Goal: Task Accomplishment & Management: Manage account settings

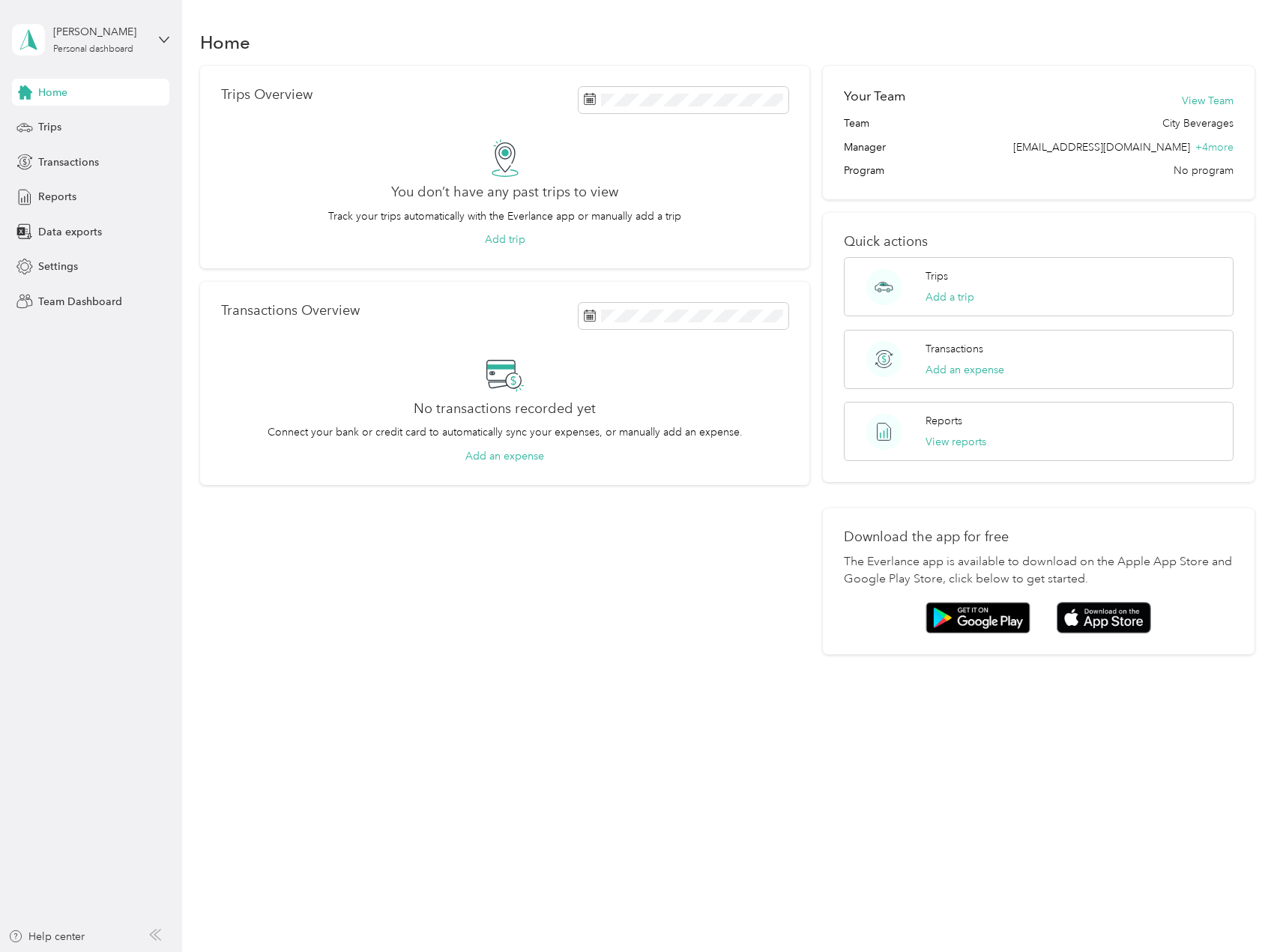
click at [57, 98] on span "Home" at bounding box center [53, 93] width 30 height 16
click at [82, 48] on div "Personal dashboard" at bounding box center [93, 49] width 80 height 9
click at [130, 125] on div "Team dashboard" at bounding box center [255, 123] width 464 height 26
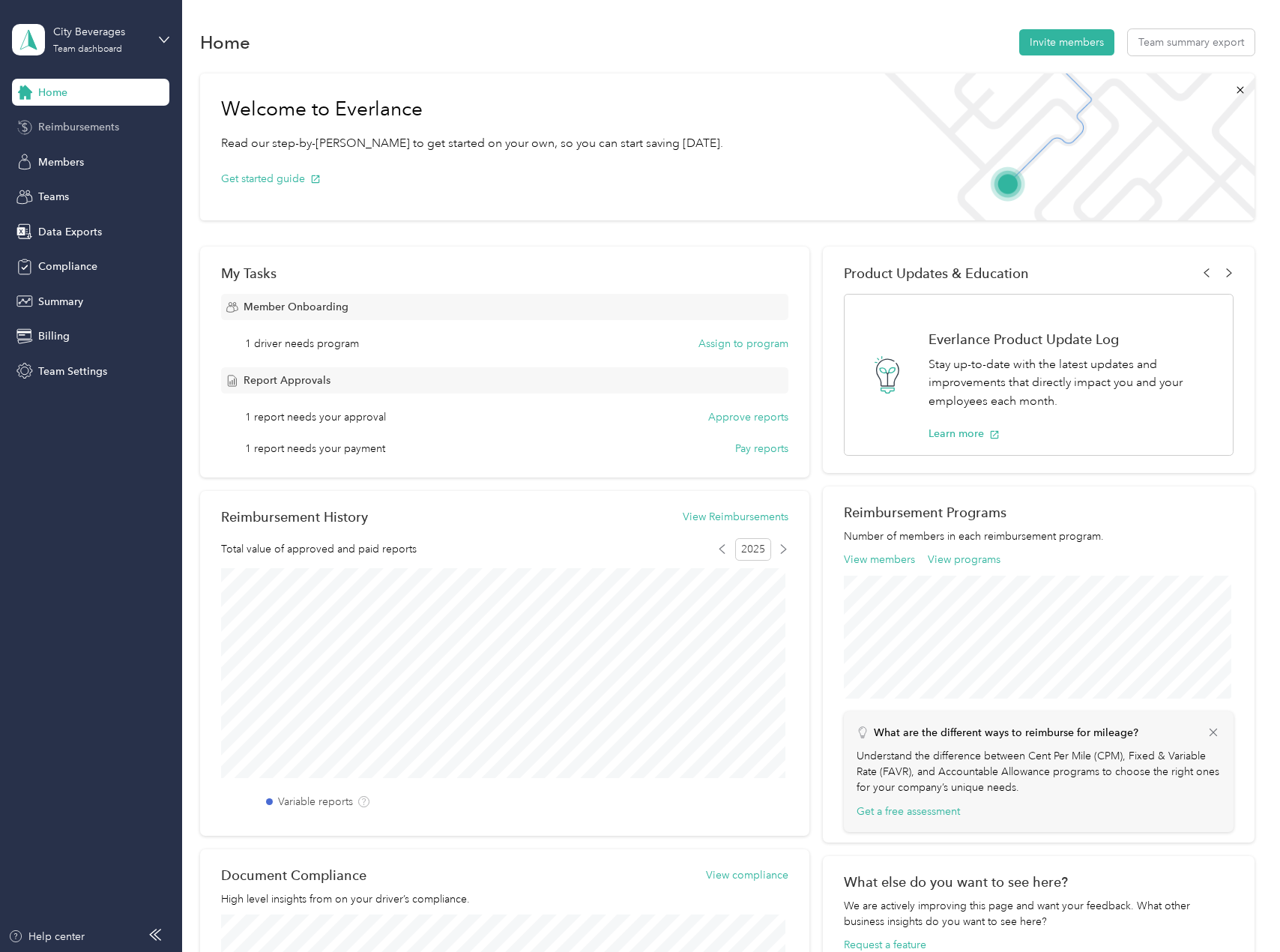
click at [72, 127] on span "Reimbursements" at bounding box center [78, 127] width 81 height 16
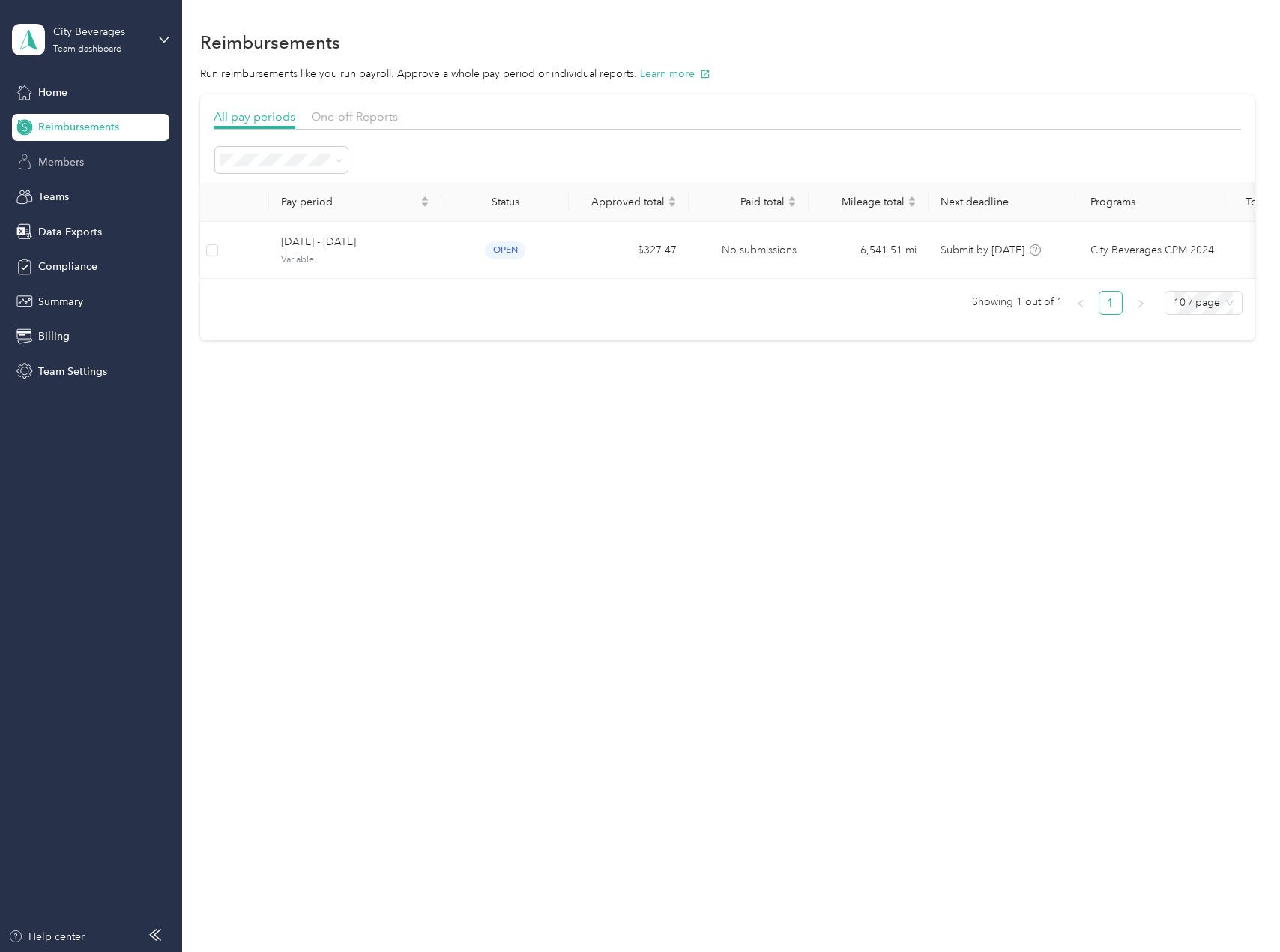
click at [69, 163] on span "Members" at bounding box center [61, 163] width 46 height 16
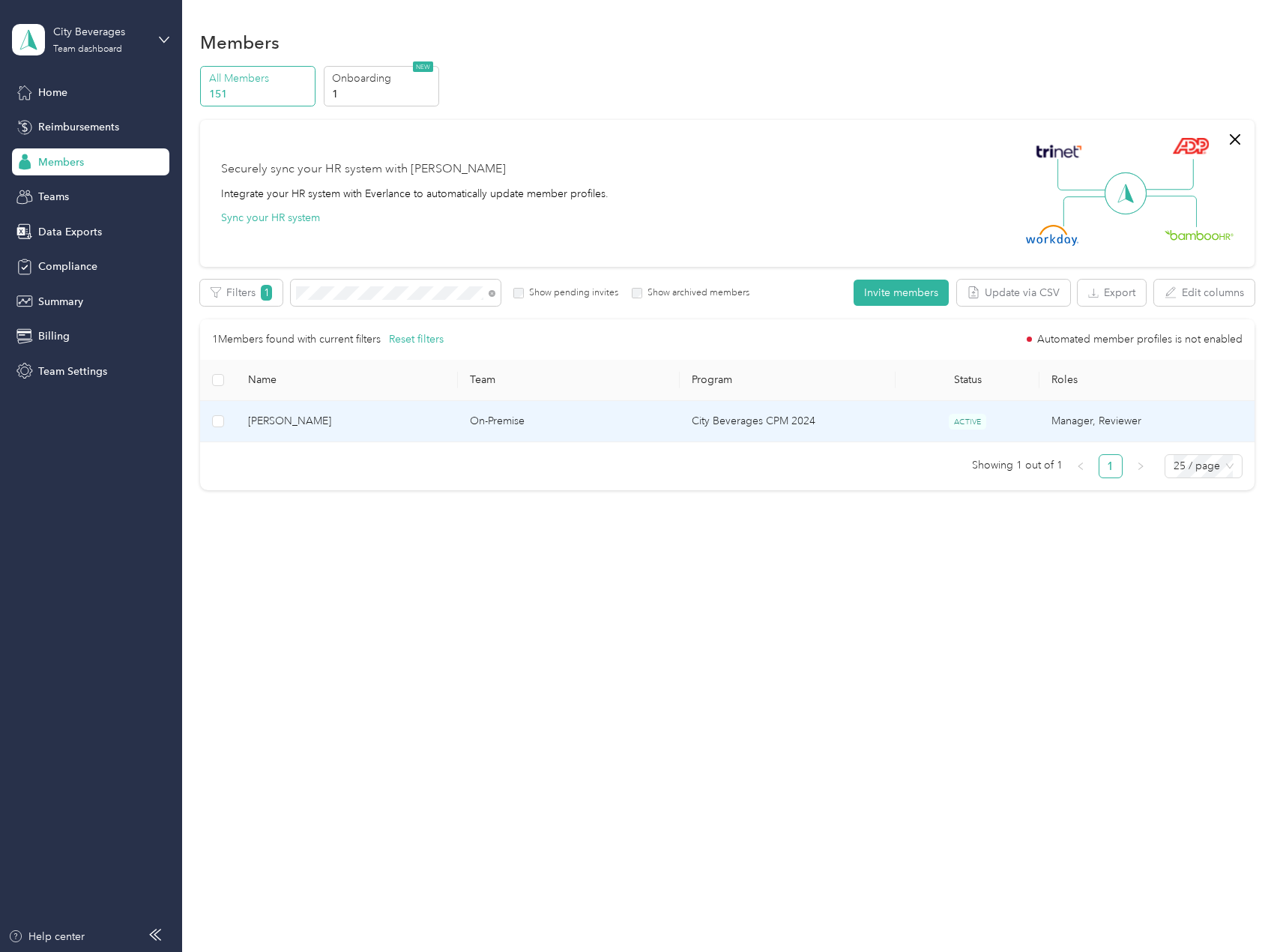
click at [296, 419] on span "[PERSON_NAME]" at bounding box center [347, 421] width 198 height 17
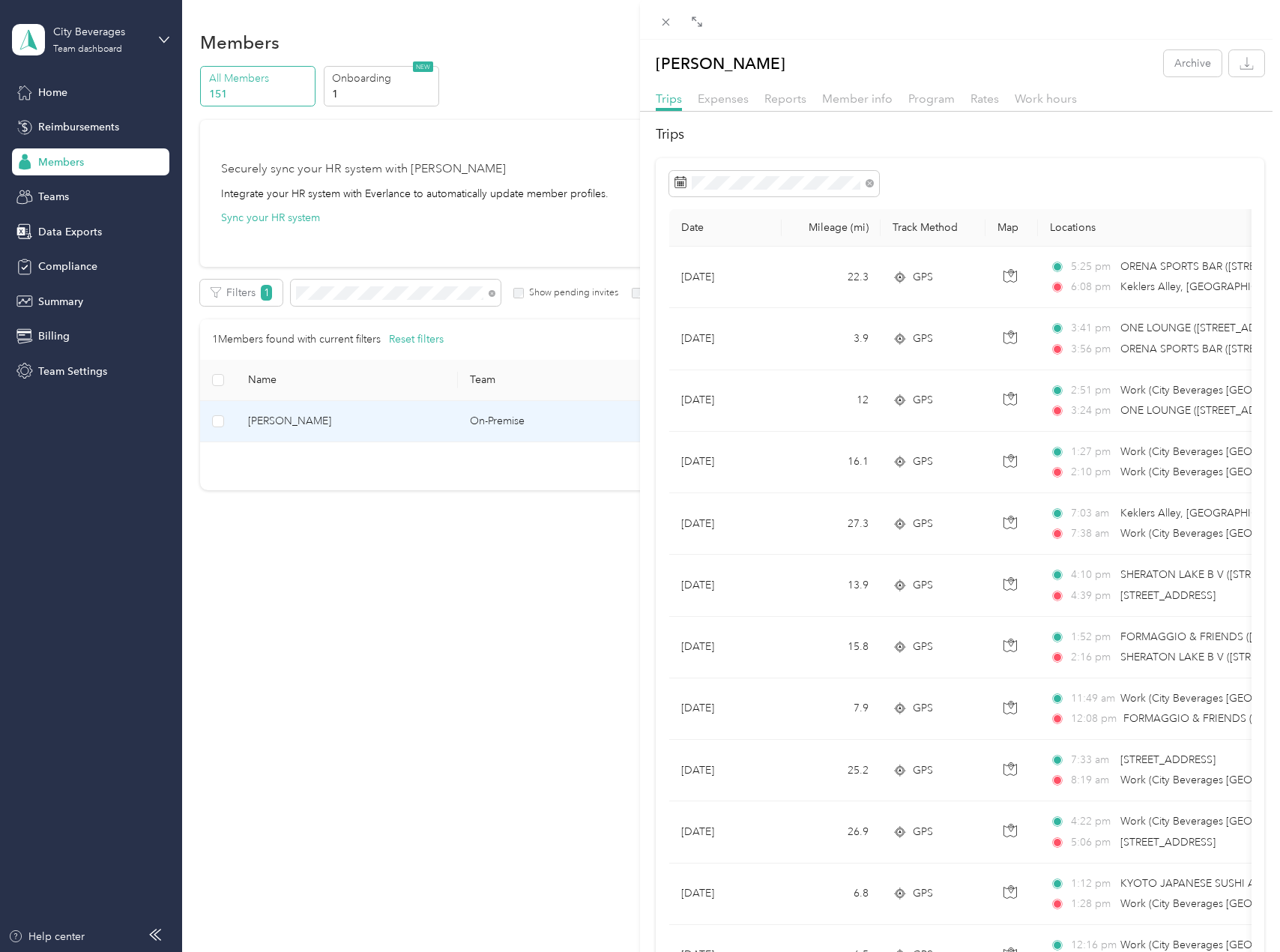
click at [468, 580] on div "[PERSON_NAME] Archive Trips Expenses Reports Member info Program Rates Work hou…" at bounding box center [640, 476] width 1280 height 952
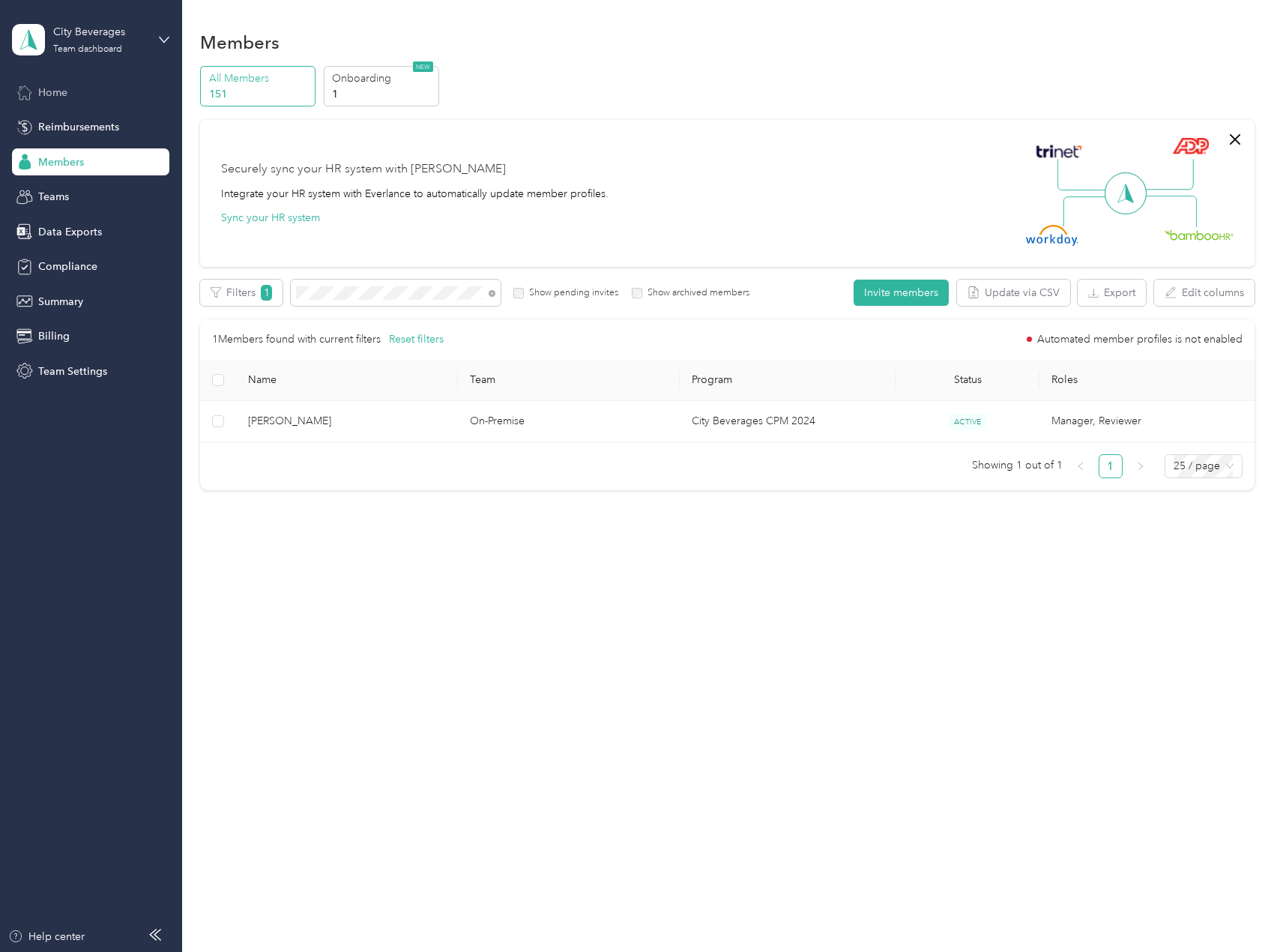
click at [55, 90] on span "Home" at bounding box center [53, 93] width 30 height 16
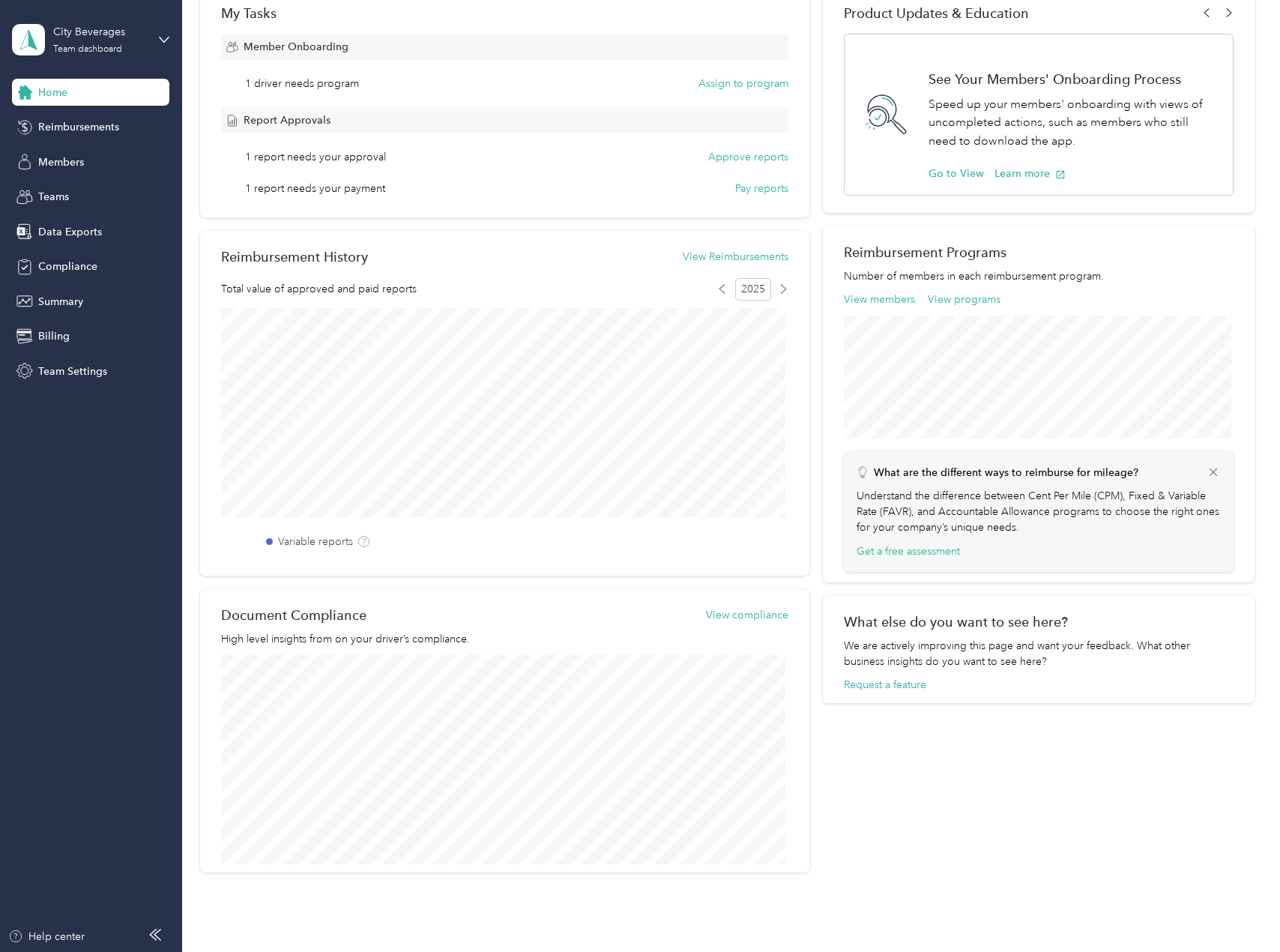
scroll to position [300, 0]
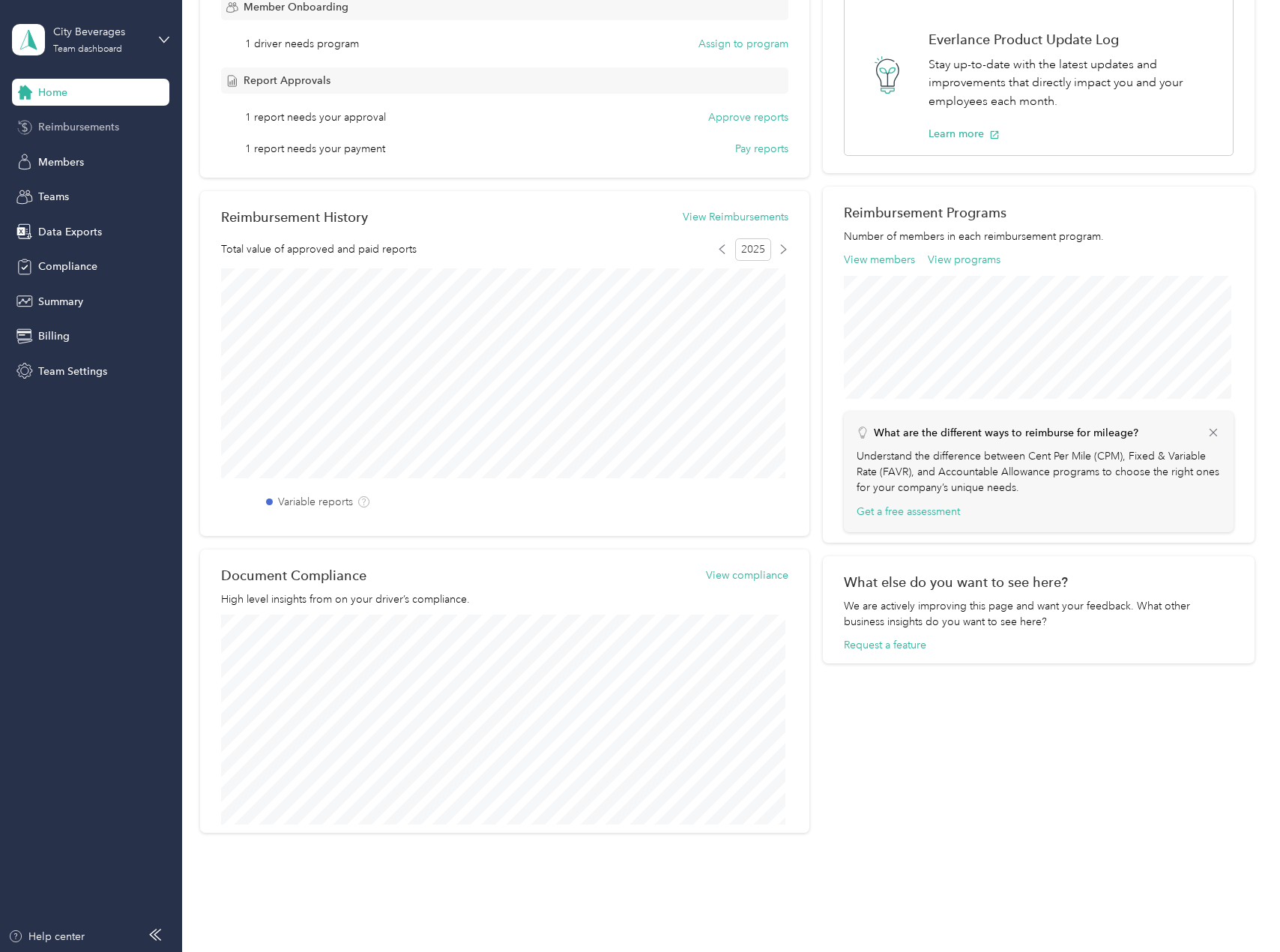
click at [66, 124] on span "Reimbursements" at bounding box center [78, 127] width 81 height 16
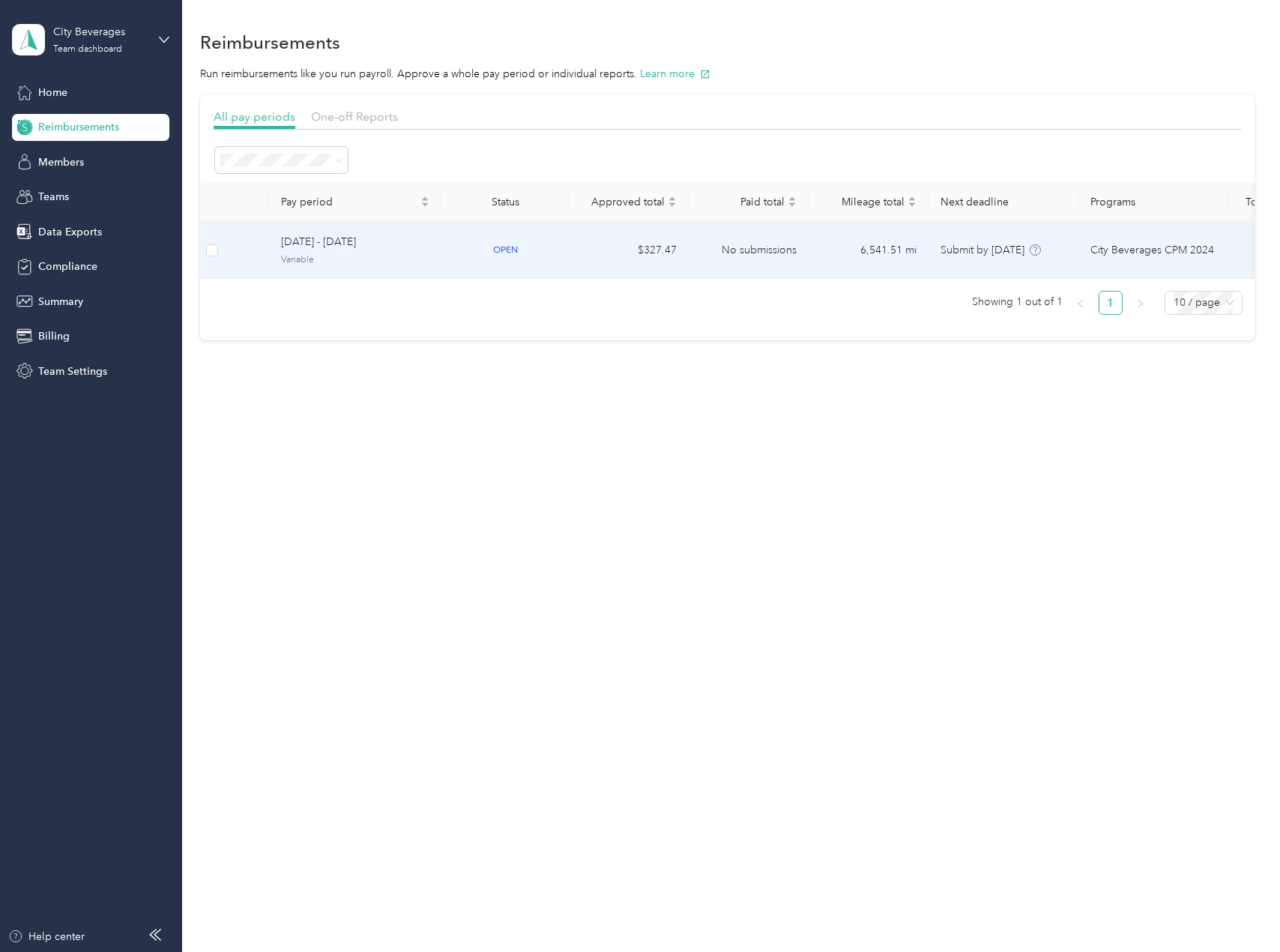
click at [508, 246] on span "open" at bounding box center [505, 250] width 41 height 18
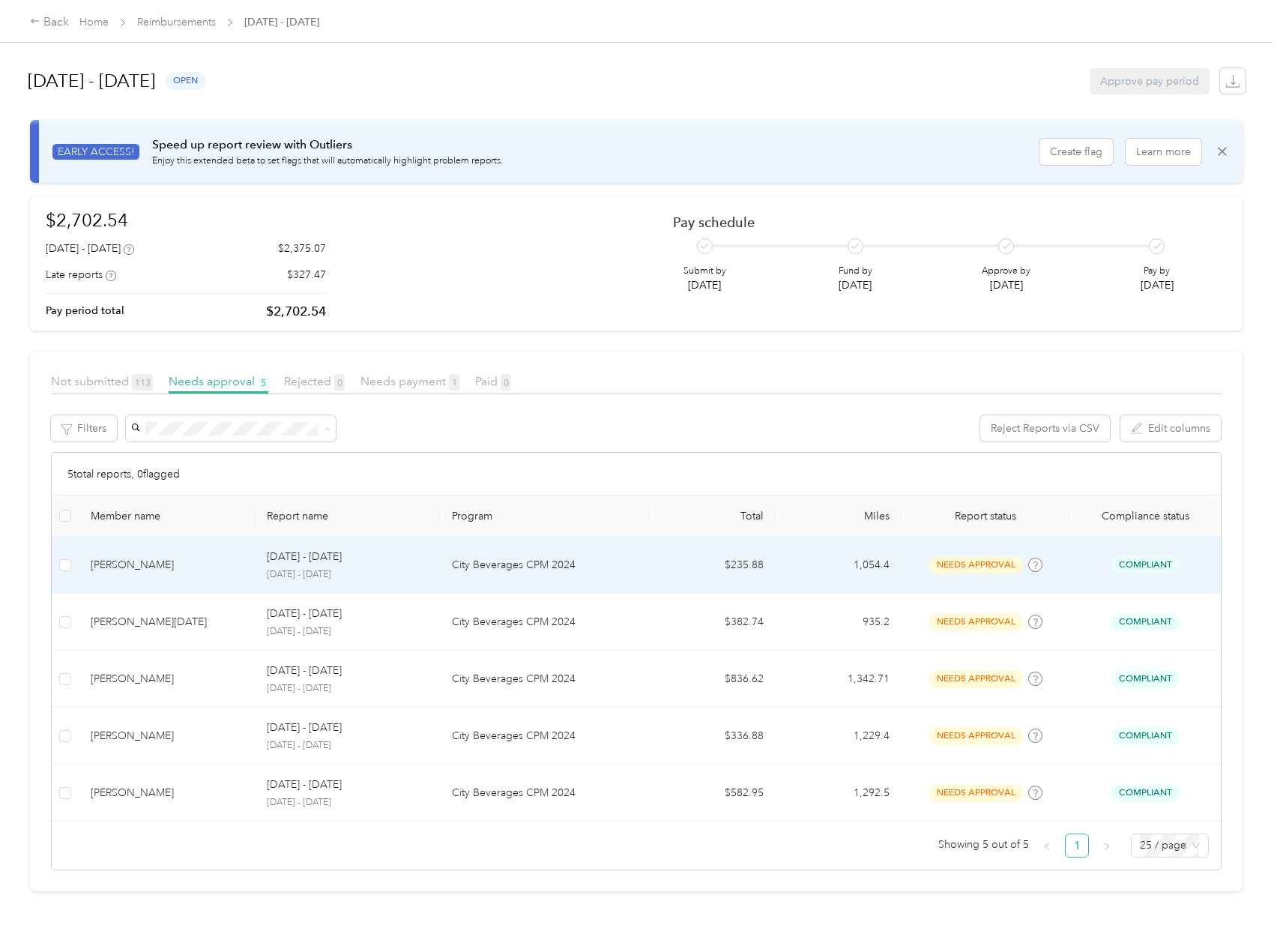
click at [97, 565] on div "[PERSON_NAME]" at bounding box center [167, 565] width 152 height 17
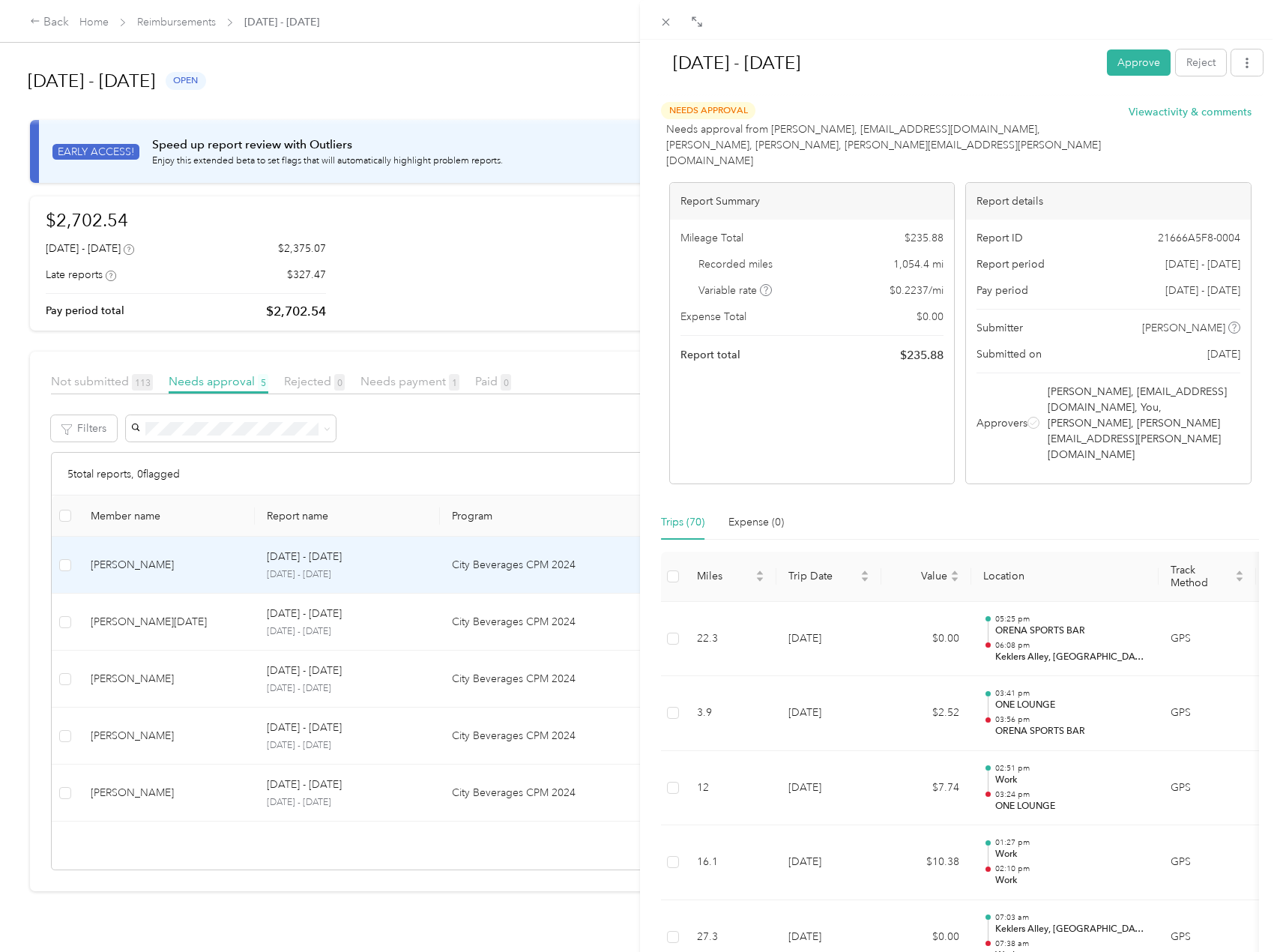
click at [1120, 66] on button "Approve" at bounding box center [1139, 62] width 64 height 26
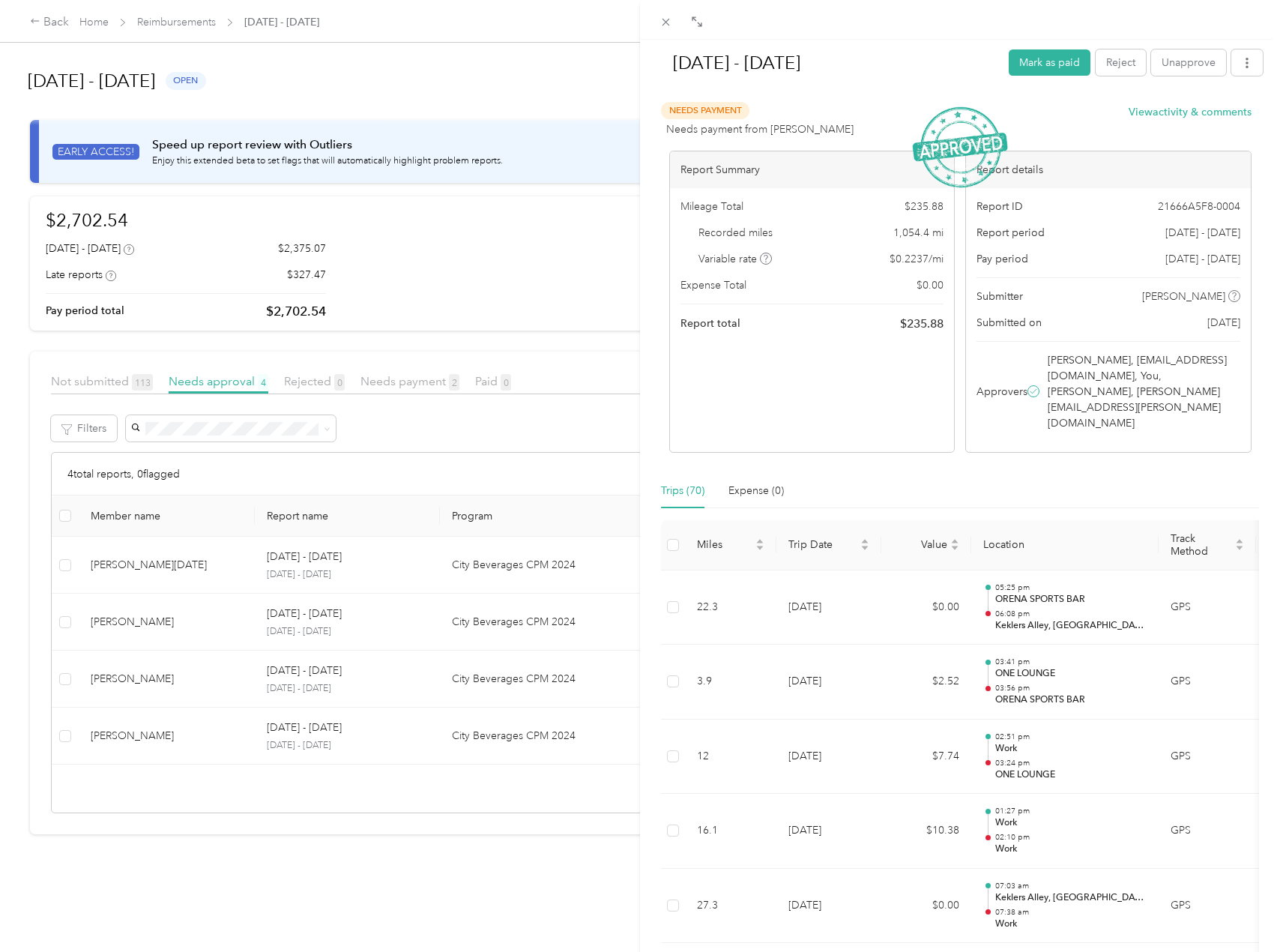
click at [187, 422] on div "[DATE] - [DATE] Mark as paid Reject Unapprove Needs Payment Needs payment from …" at bounding box center [640, 476] width 1280 height 952
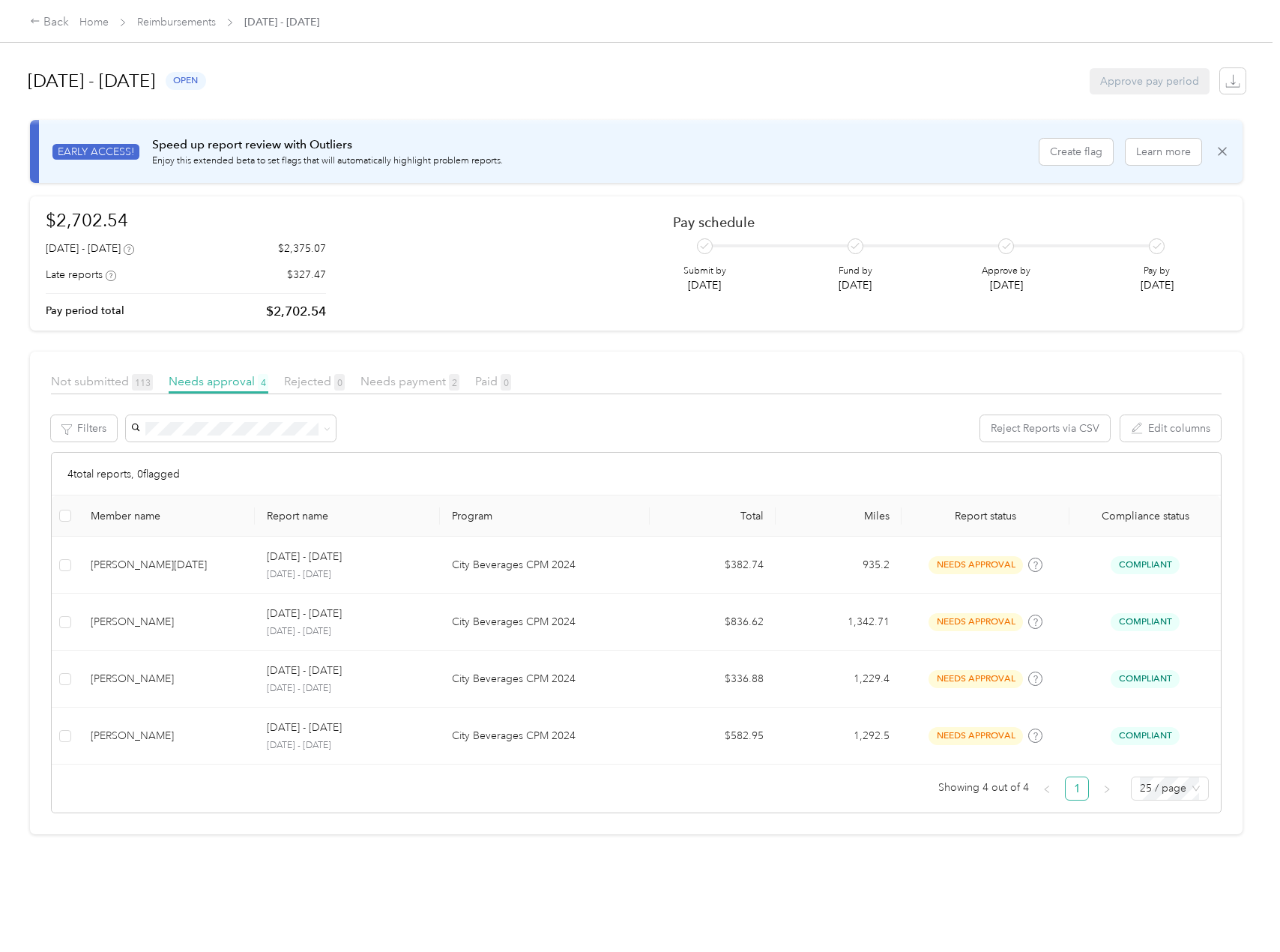
click at [1018, 869] on div "[DATE] - [DATE] open Approve pay period EARLY ACCESS! Speed up report review wi…" at bounding box center [636, 463] width 1273 height 926
